Goal: Task Accomplishment & Management: Manage account settings

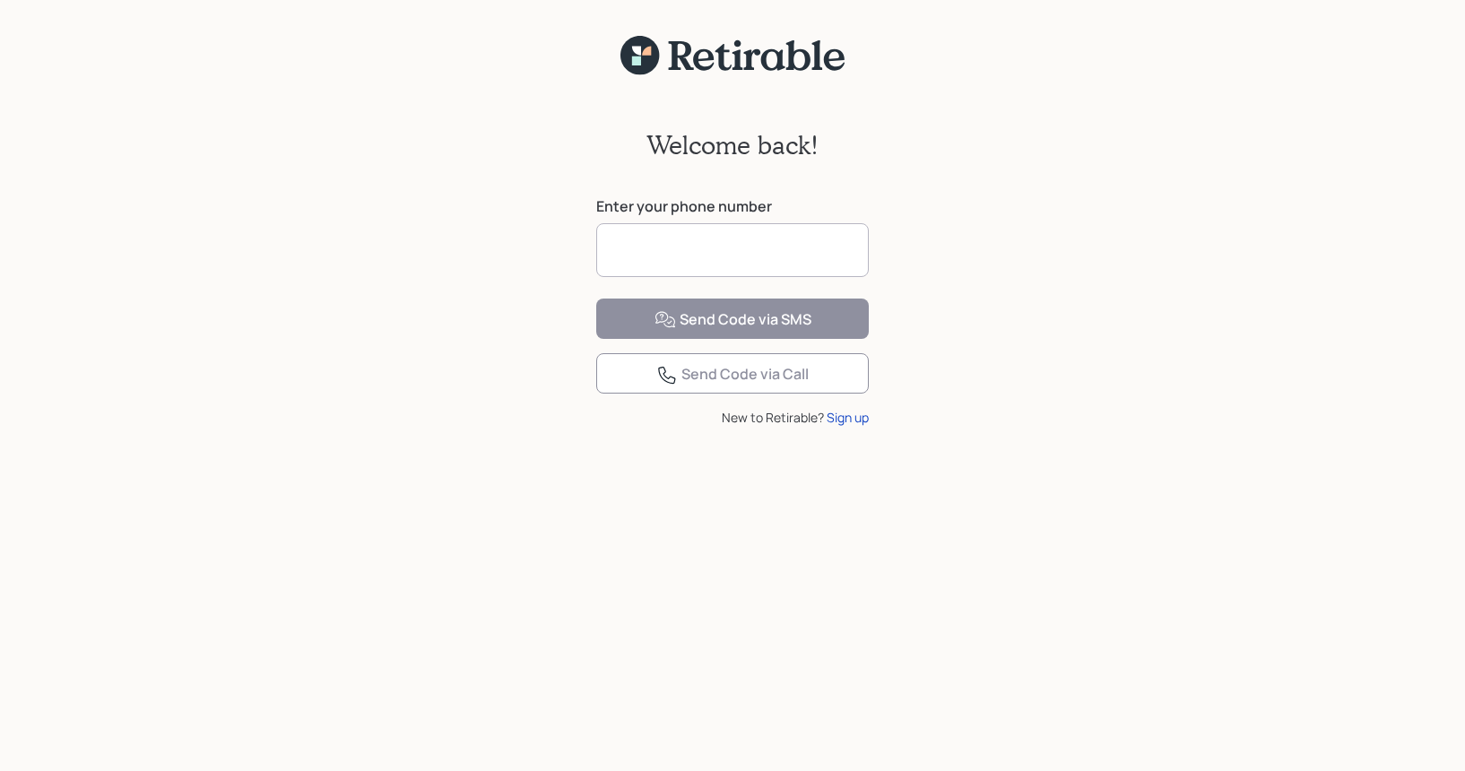
click at [714, 247] on input at bounding box center [732, 250] width 273 height 54
type input "**********"
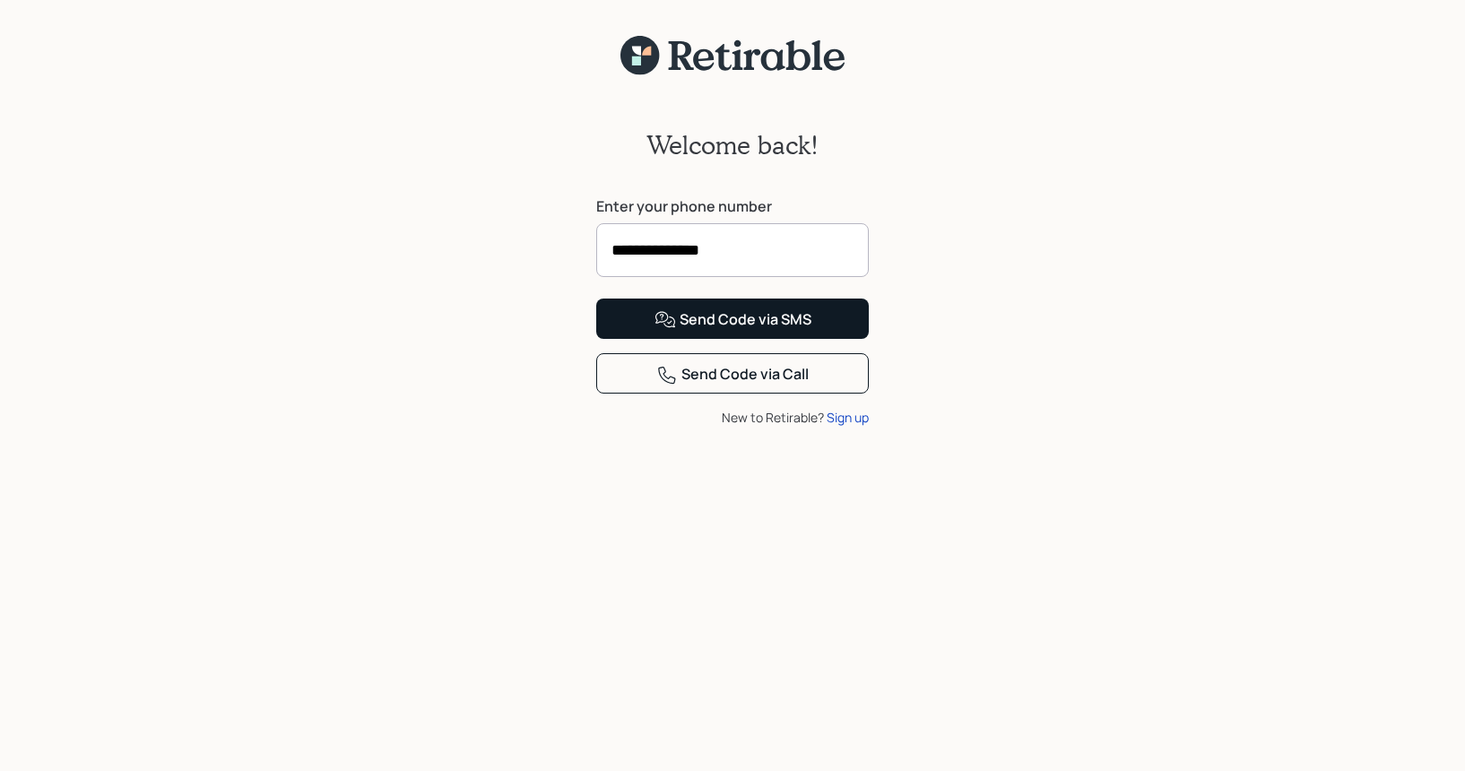
click at [790, 331] on div "Send Code via SMS" at bounding box center [733, 320] width 157 height 22
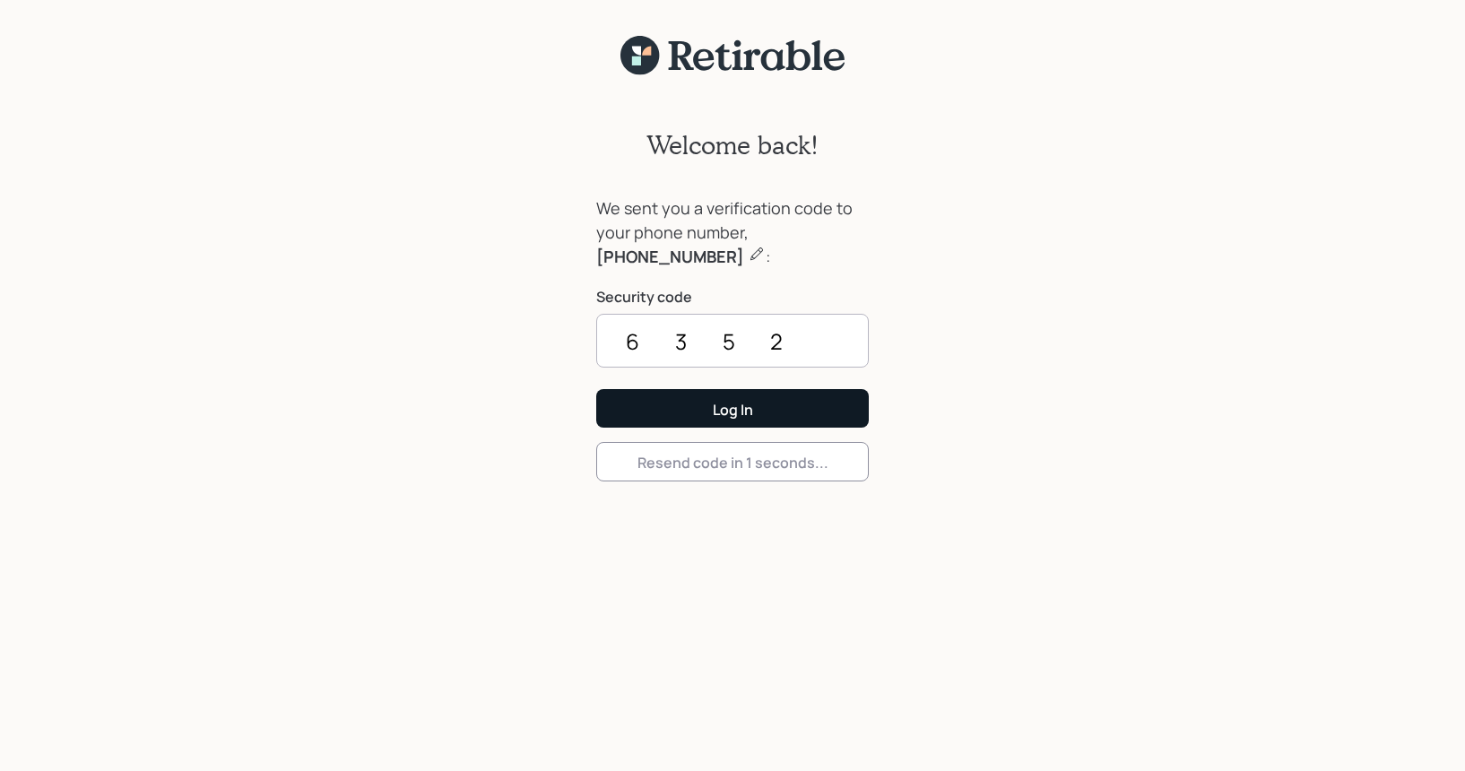
type input "6352"
click at [754, 421] on button "Log In" at bounding box center [732, 408] width 273 height 39
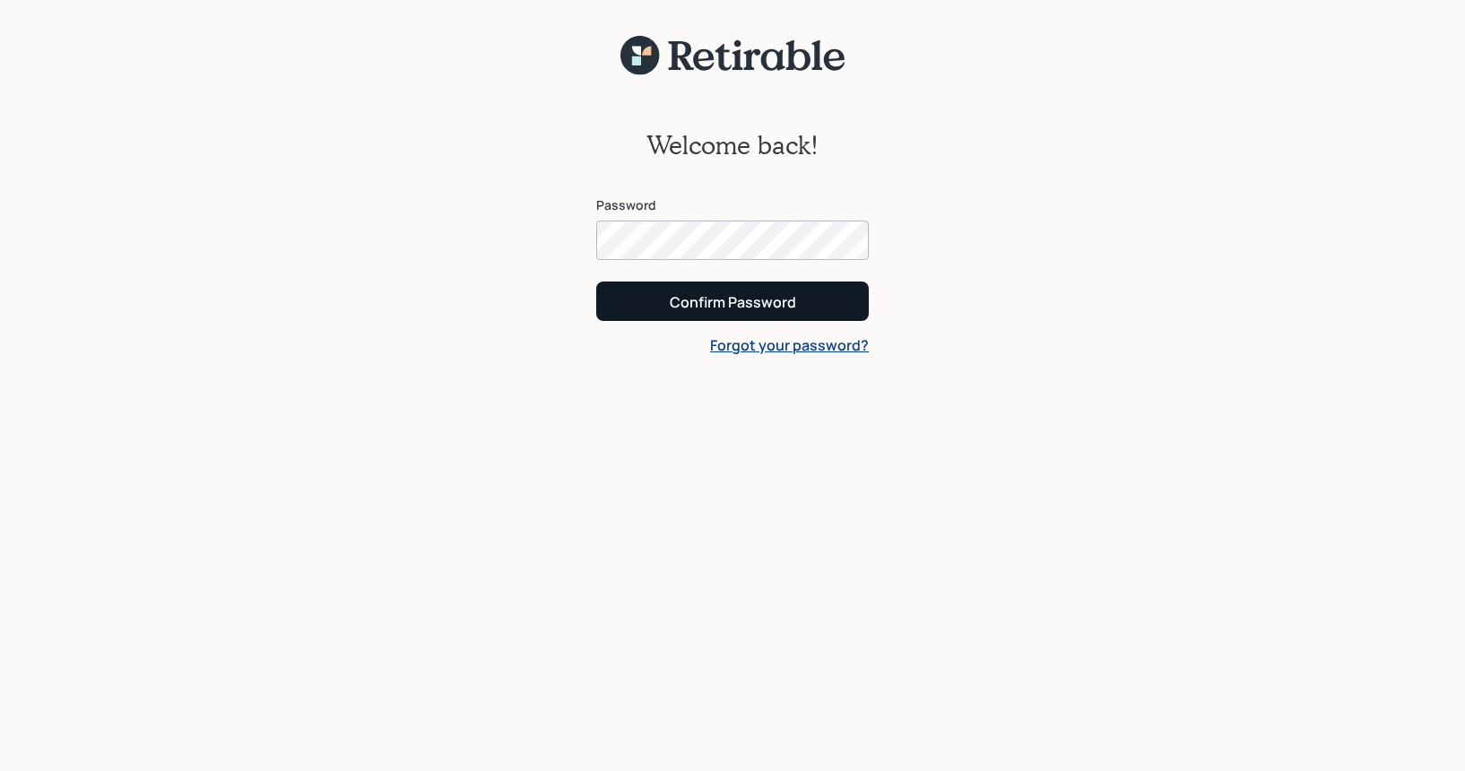
click at [783, 298] on div "Confirm Password" at bounding box center [733, 302] width 126 height 20
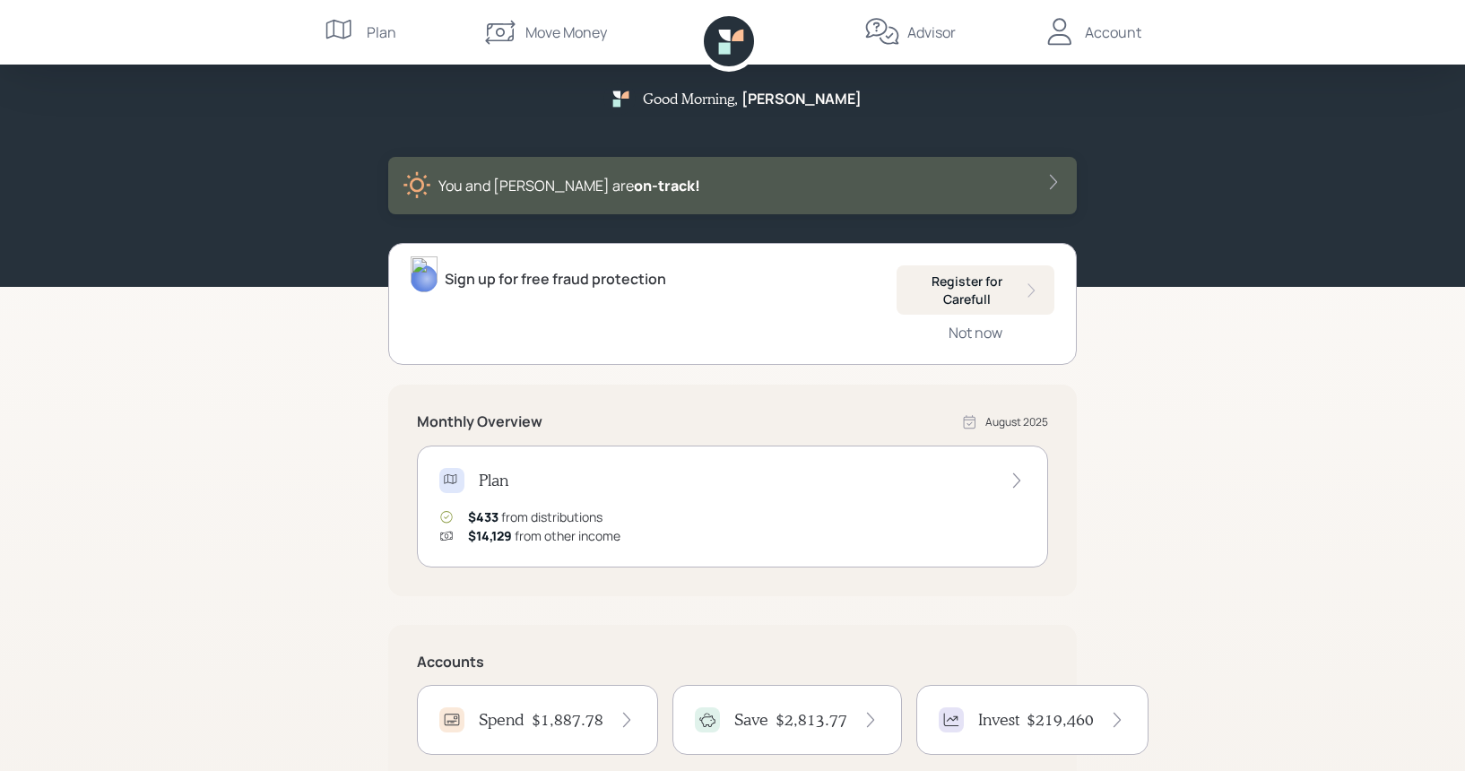
scroll to position [30, 0]
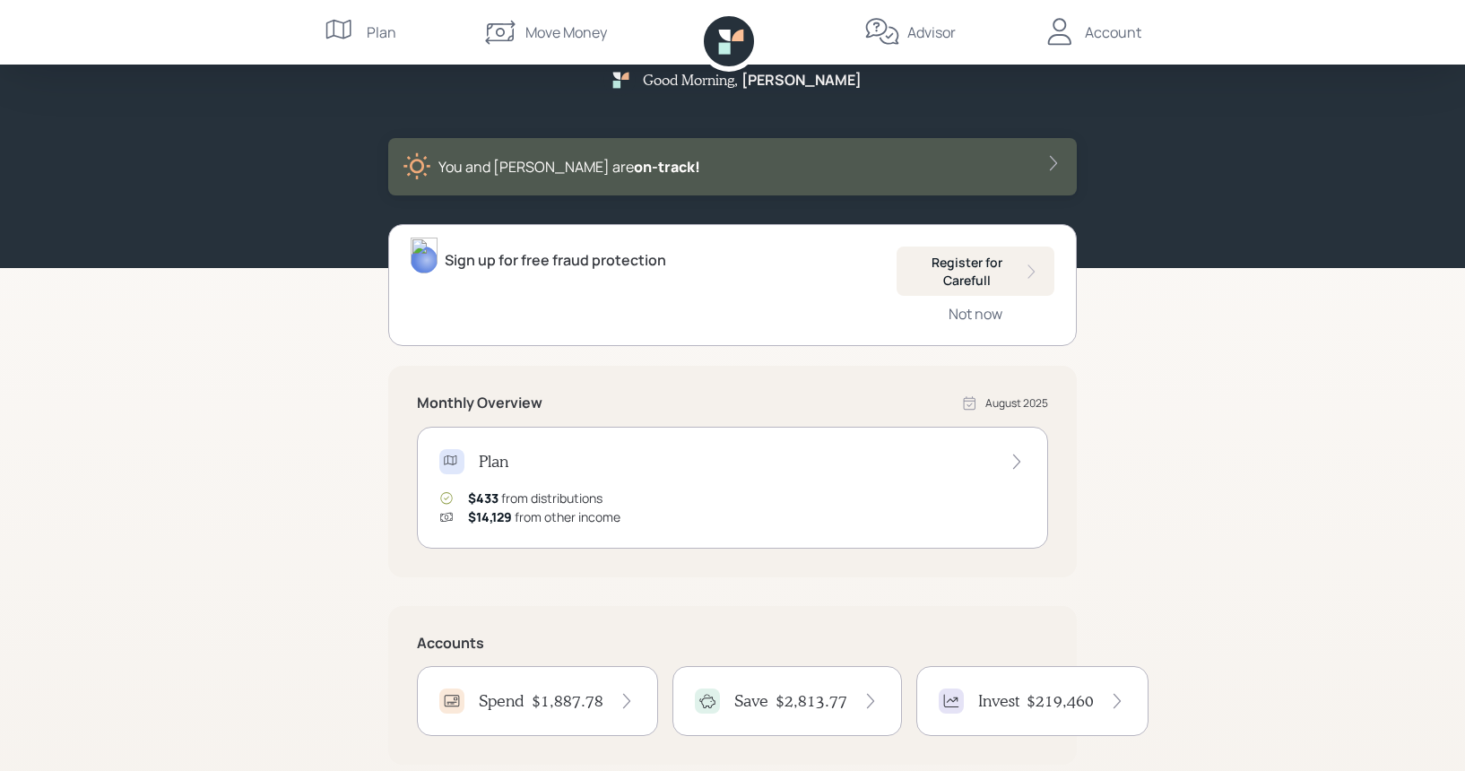
click at [525, 705] on h4 "Spend" at bounding box center [502, 701] width 46 height 20
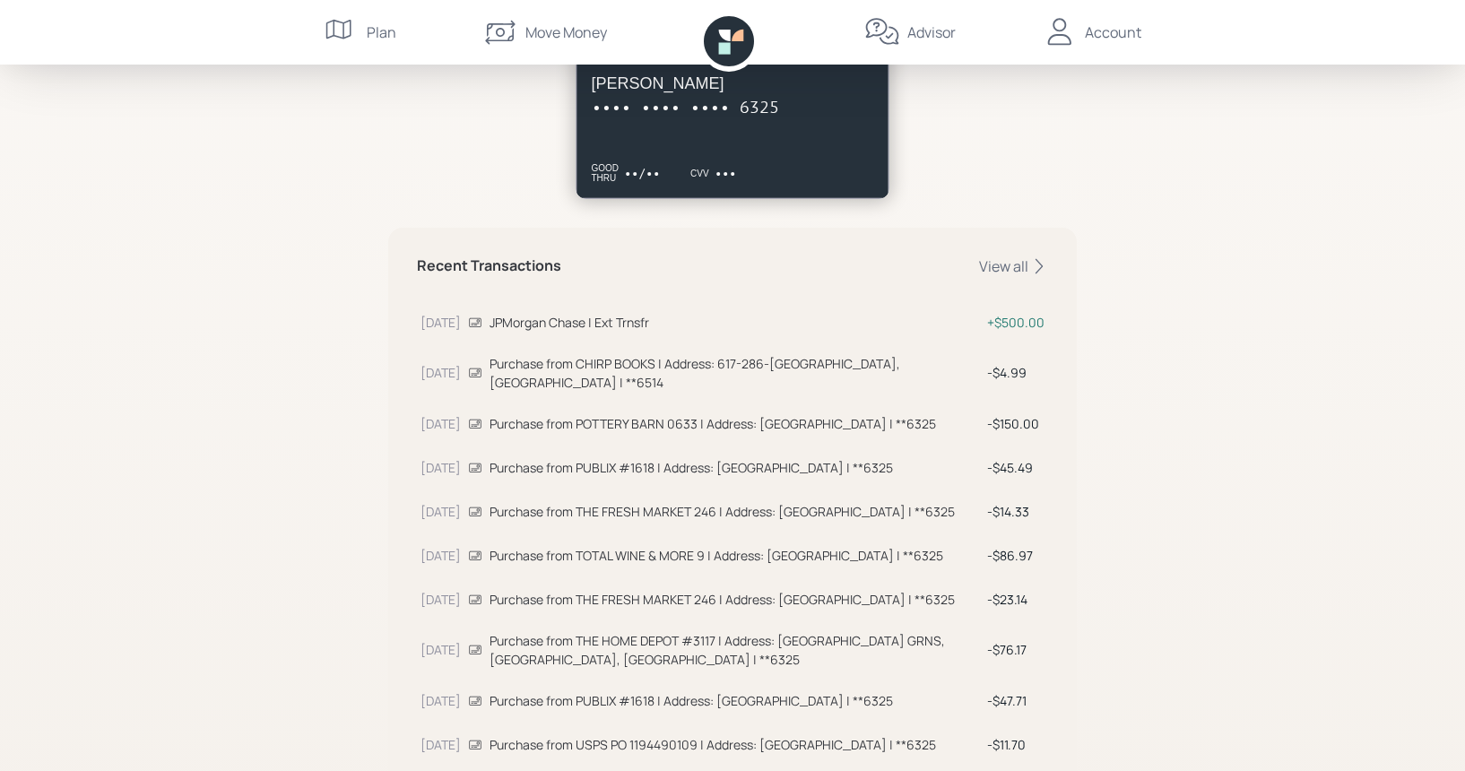
scroll to position [399, 0]
click at [1129, 33] on div "Account" at bounding box center [1113, 33] width 57 height 22
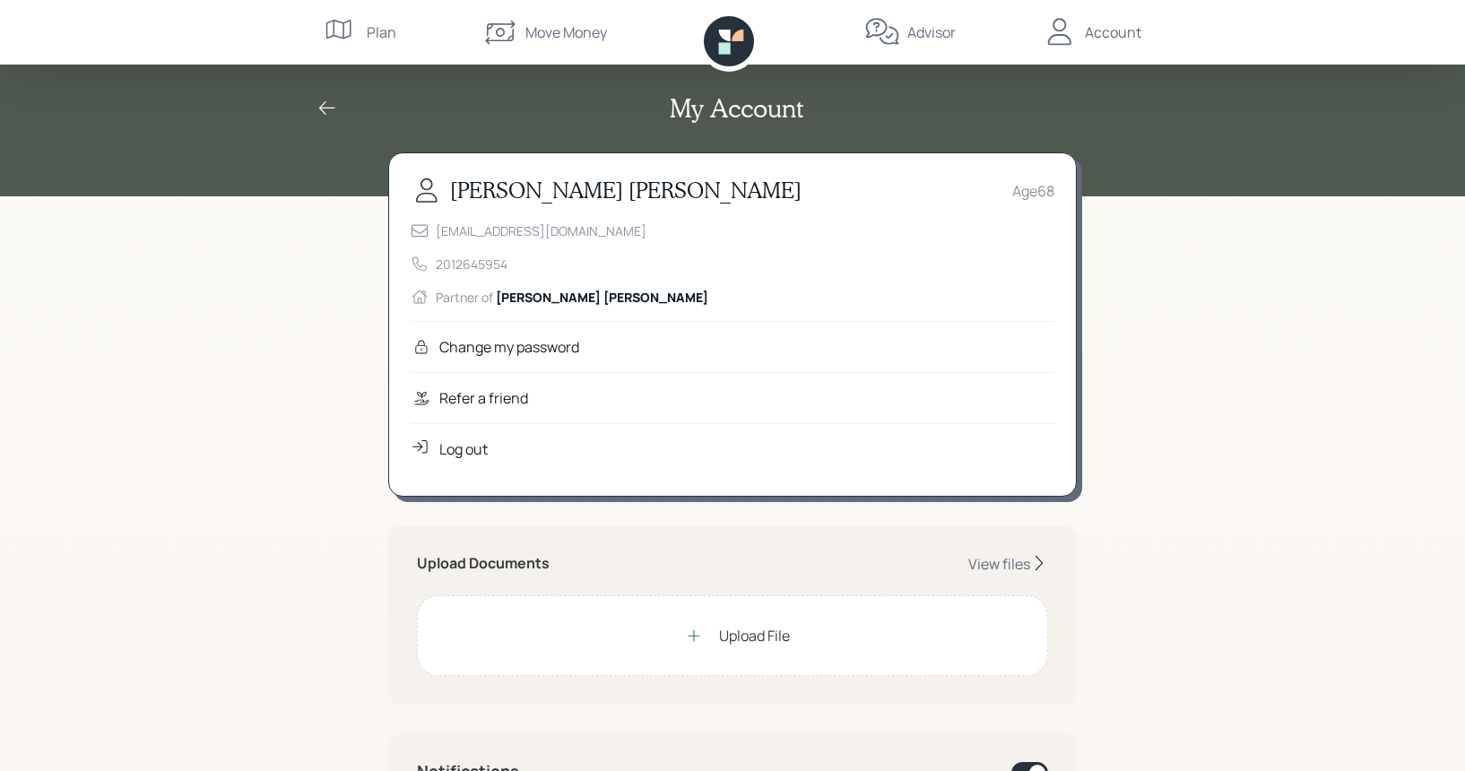
click at [476, 451] on div "Log out" at bounding box center [463, 450] width 48 height 22
